Goal: Find specific page/section: Find specific page/section

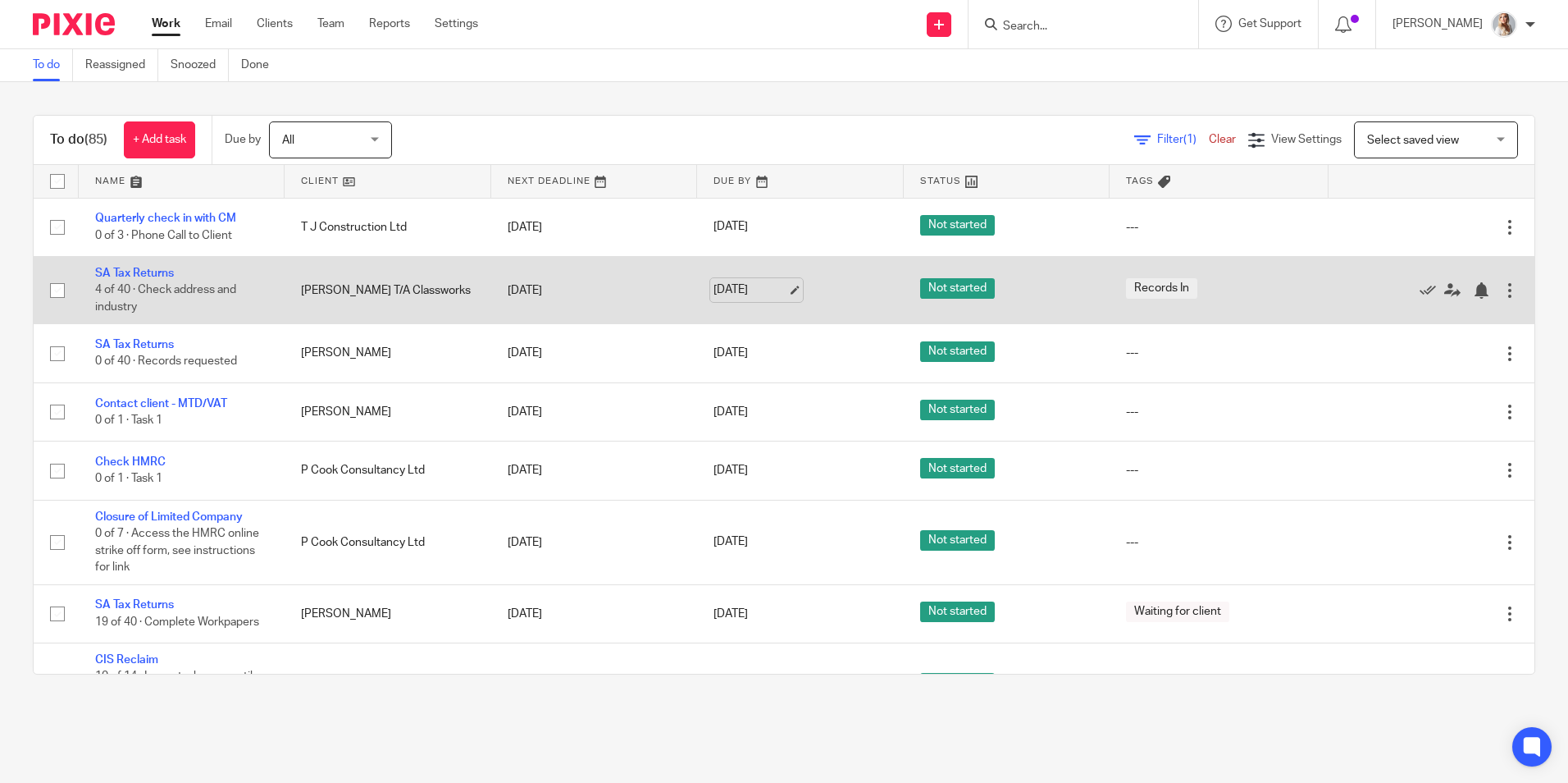
click at [722, 298] on link "[DATE]" at bounding box center [750, 290] width 74 height 17
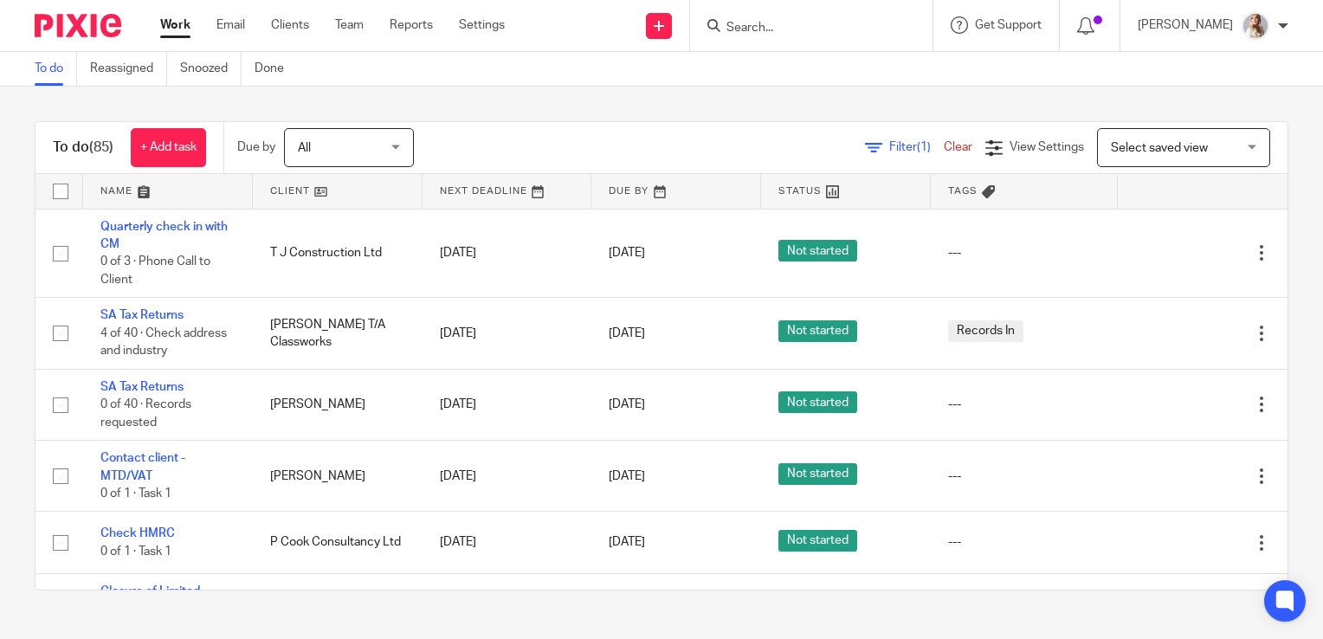
click at [406, 81] on div "To do Reassigned Snoozed Done" at bounding box center [661, 69] width 1323 height 35
click at [859, 26] on input "Search" at bounding box center [803, 29] width 156 height 16
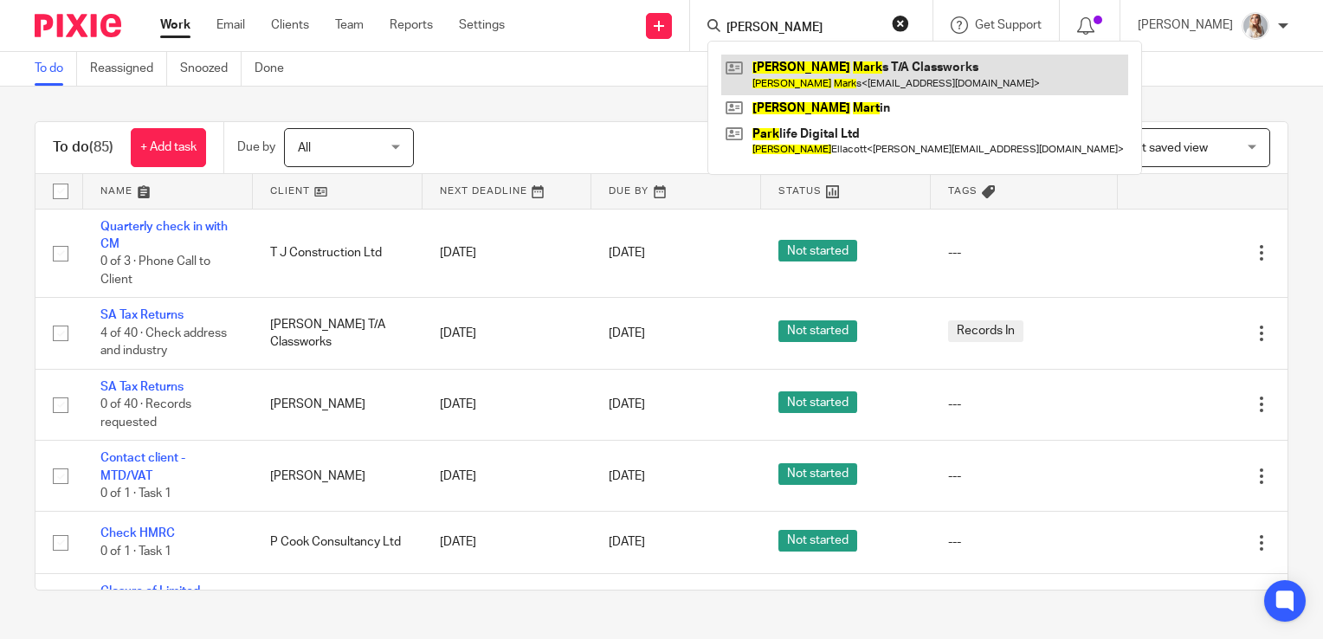
type input "[PERSON_NAME]"
click at [850, 85] on link at bounding box center [924, 75] width 407 height 40
